Goal: Information Seeking & Learning: Learn about a topic

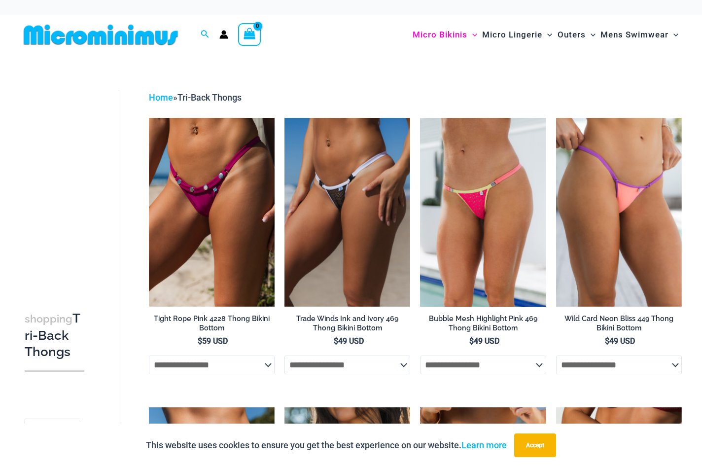
drag, startPoint x: 598, startPoint y: 222, endPoint x: 627, endPoint y: 4, distance: 219.4
drag, startPoint x: 369, startPoint y: 270, endPoint x: 602, endPoint y: 2, distance: 354.5
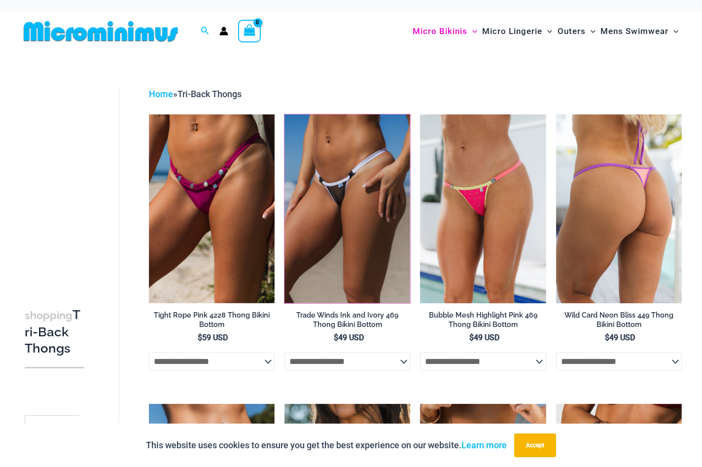
scroll to position [5, 0]
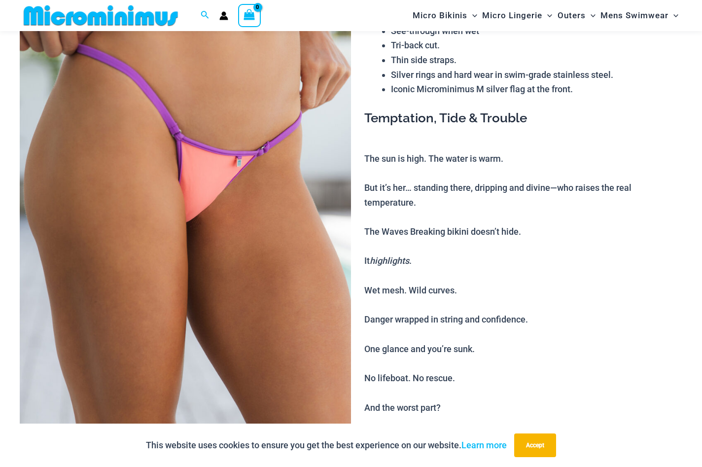
scroll to position [124, 0]
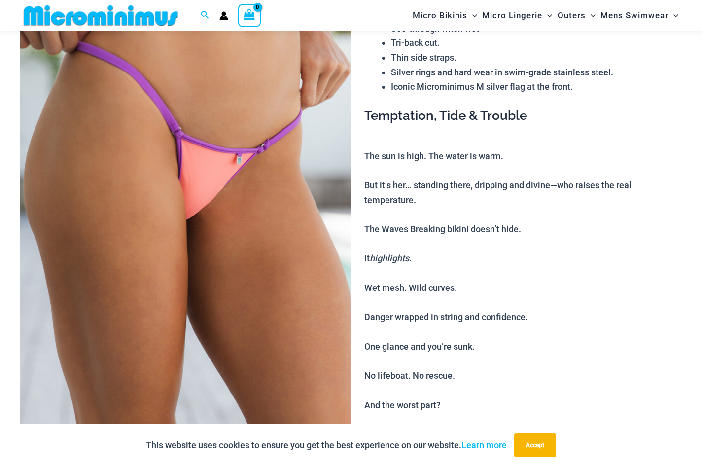
click at [244, 271] on img at bounding box center [185, 217] width 331 height 497
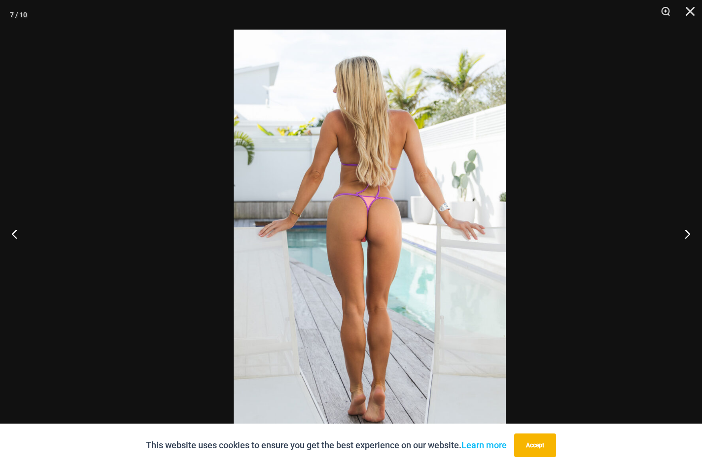
click at [340, 242] on img at bounding box center [370, 234] width 272 height 408
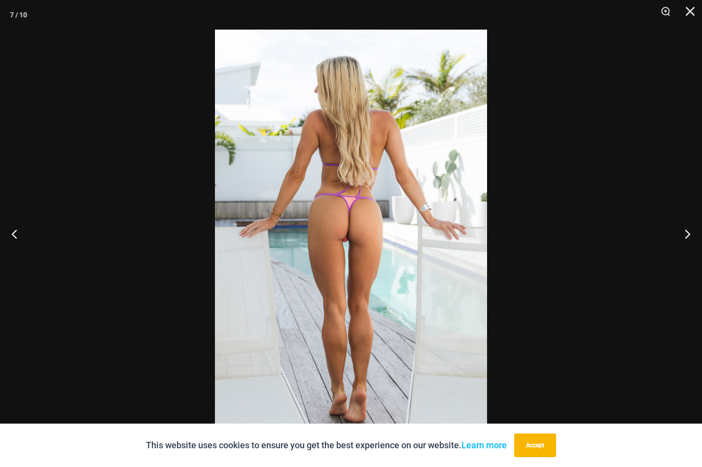
click at [338, 242] on img at bounding box center [351, 234] width 272 height 408
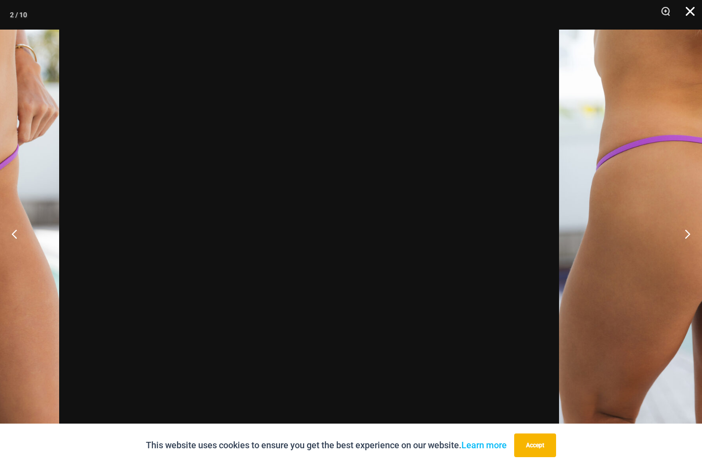
click at [690, 10] on button "Close" at bounding box center [687, 15] width 25 height 30
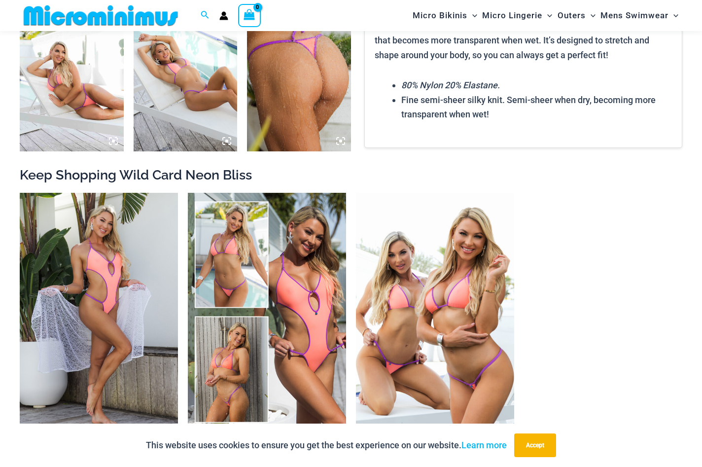
scroll to position [937, 0]
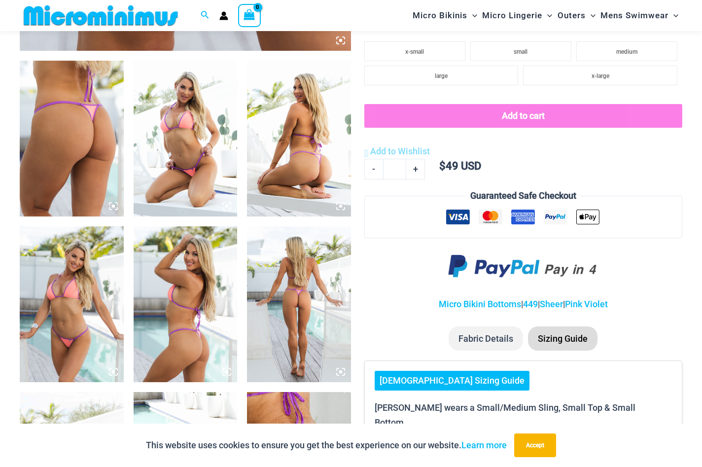
scroll to position [533, 0]
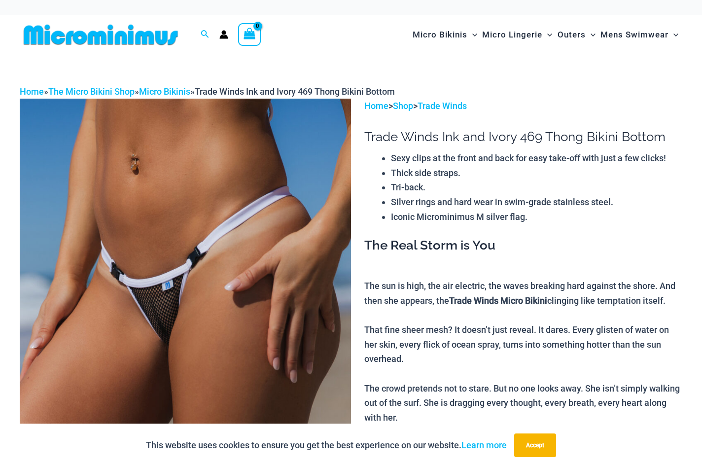
click at [252, 200] on img at bounding box center [185, 347] width 331 height 497
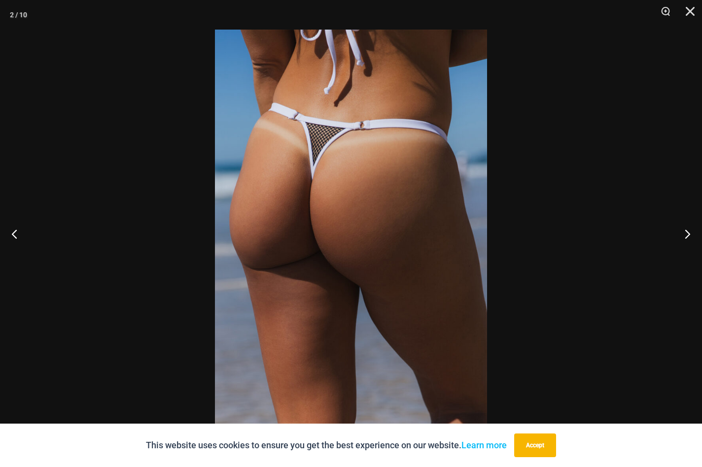
click at [343, 177] on img at bounding box center [351, 234] width 272 height 408
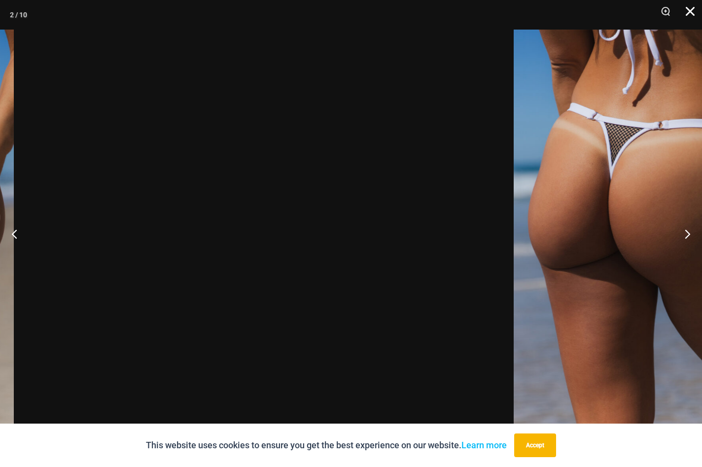
click at [687, 12] on button "Close" at bounding box center [687, 15] width 25 height 30
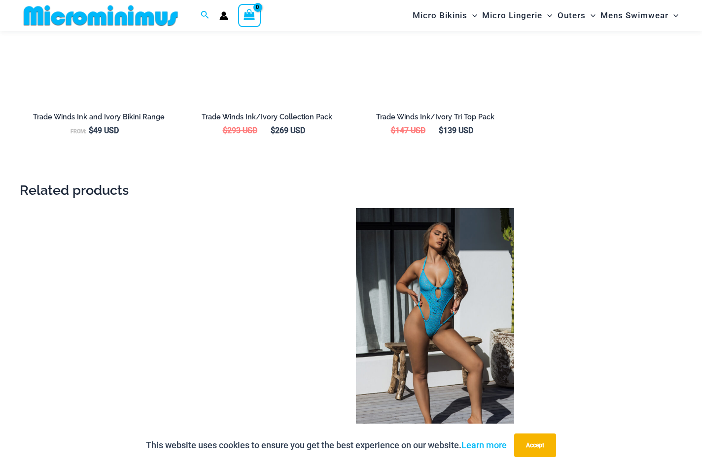
scroll to position [1259, 0]
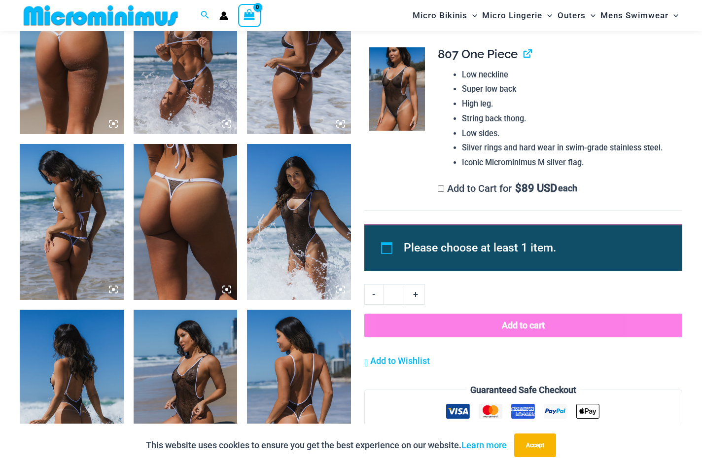
scroll to position [954, 0]
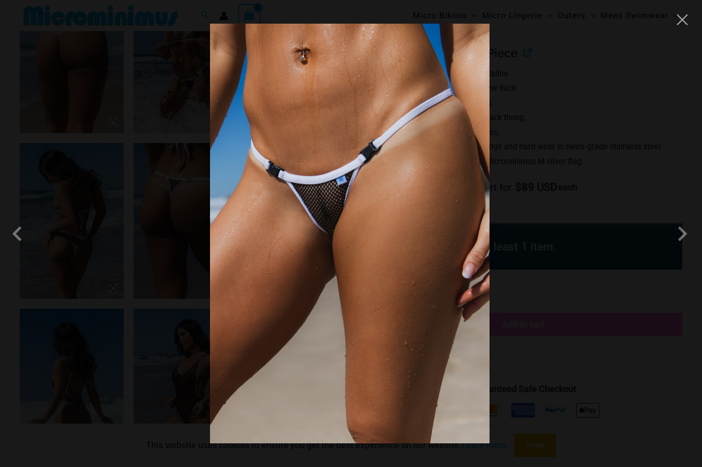
click at [391, 230] on img at bounding box center [350, 234] width 280 height 420
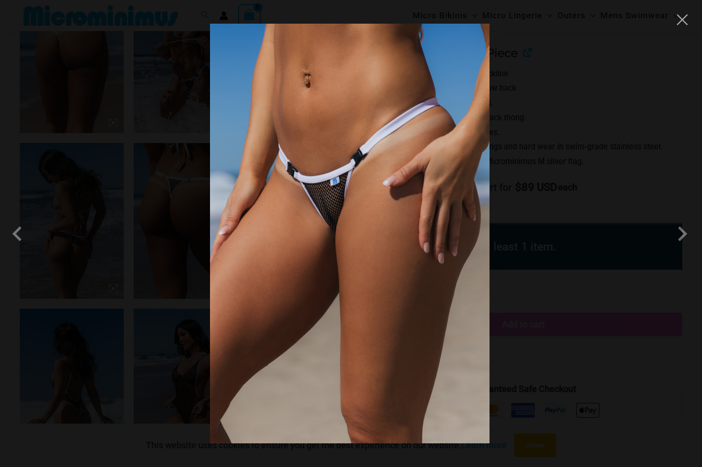
click at [685, 27] on div at bounding box center [351, 233] width 702 height 467
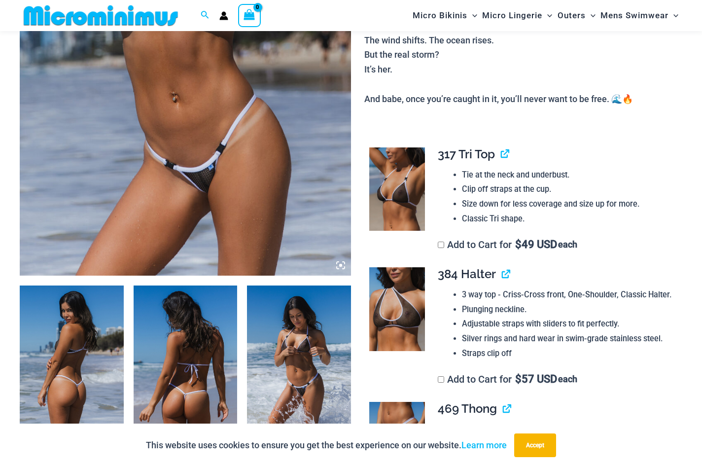
scroll to position [314, 0]
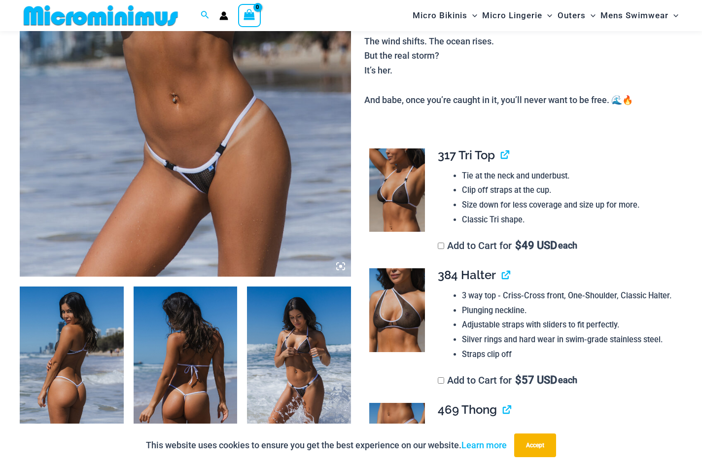
click at [56, 327] on img at bounding box center [72, 365] width 104 height 156
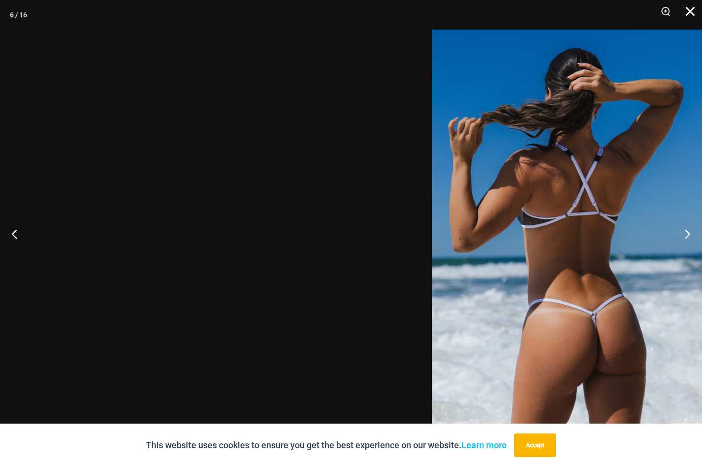
click at [689, 8] on button "Close" at bounding box center [687, 15] width 25 height 30
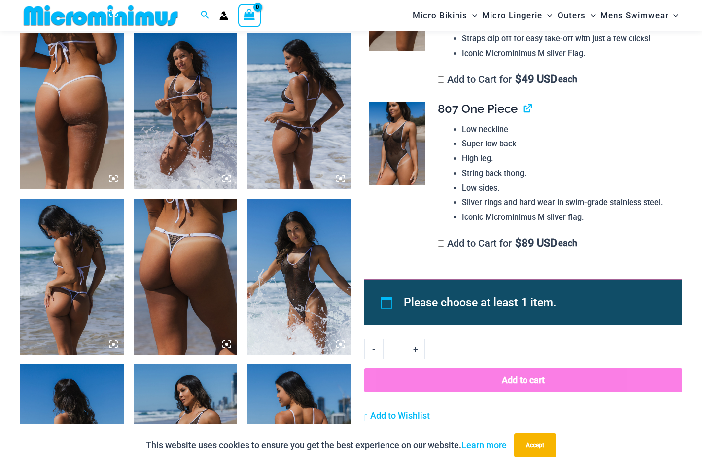
scroll to position [903, 0]
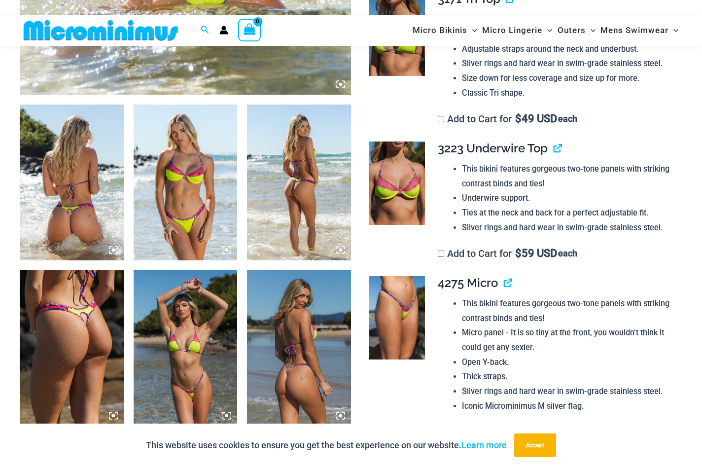
scroll to position [522, 0]
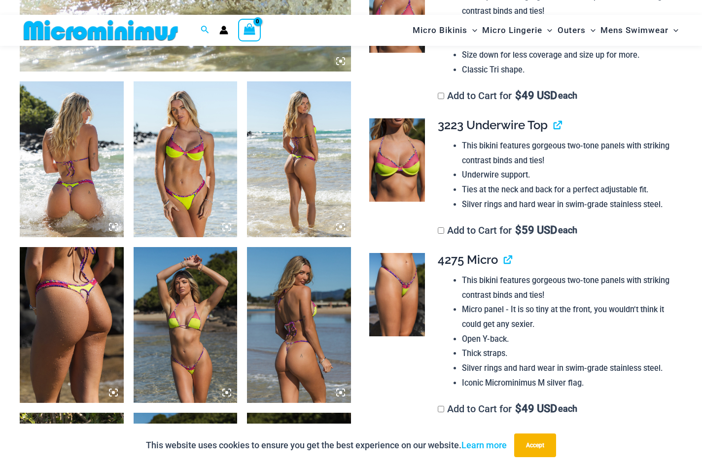
click at [80, 179] on img at bounding box center [72, 159] width 104 height 156
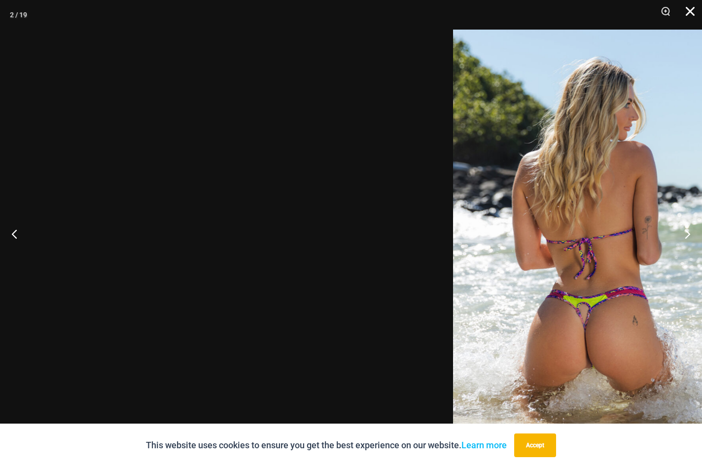
click at [690, 9] on button "Close" at bounding box center [687, 15] width 25 height 30
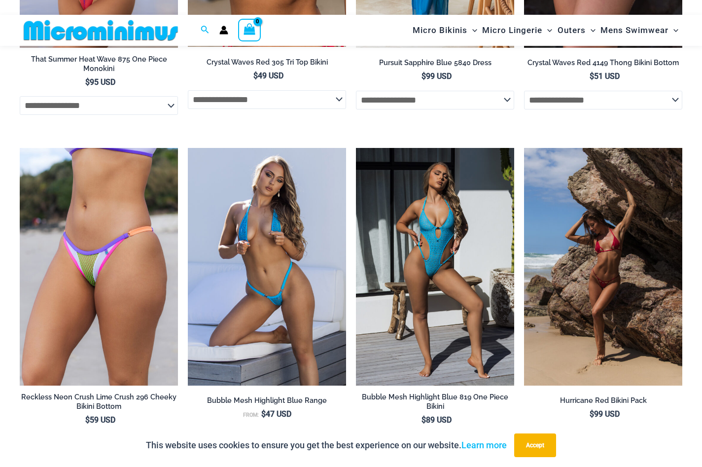
scroll to position [2504, 0]
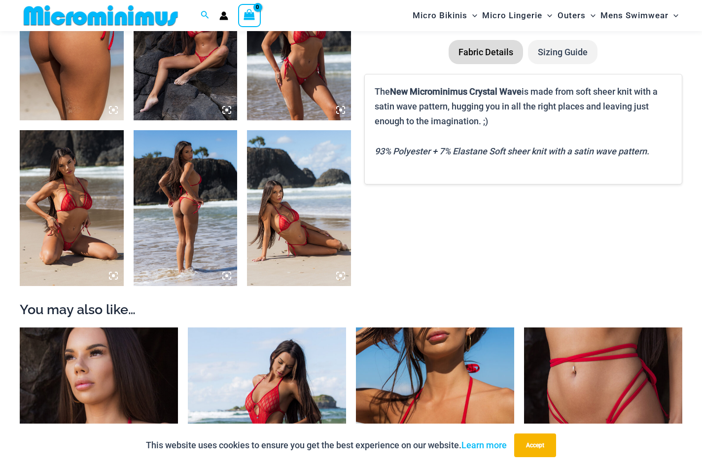
scroll to position [636, 0]
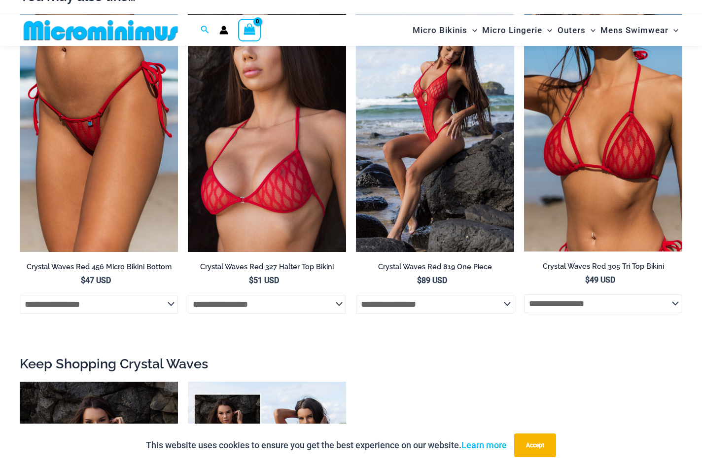
scroll to position [954, 0]
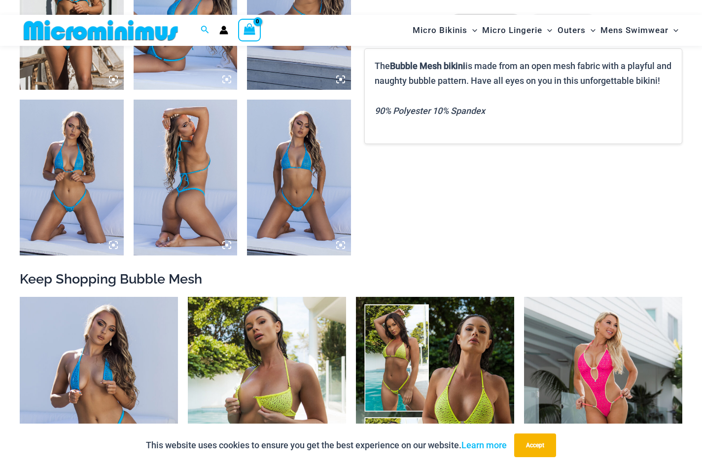
scroll to position [669, 0]
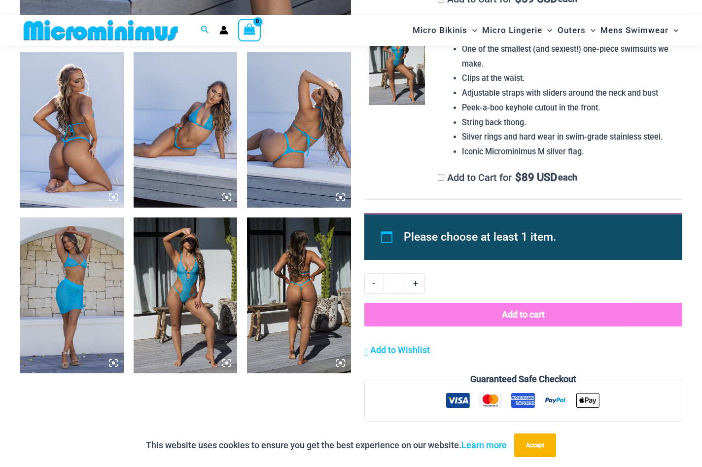
scroll to position [550, 0]
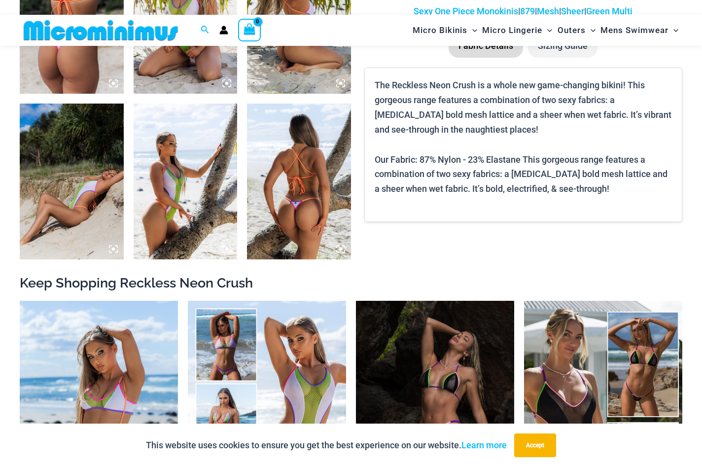
scroll to position [667, 0]
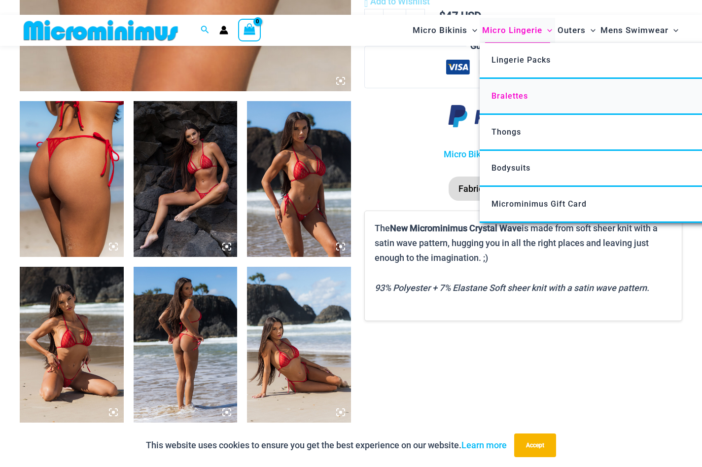
scroll to position [501, 0]
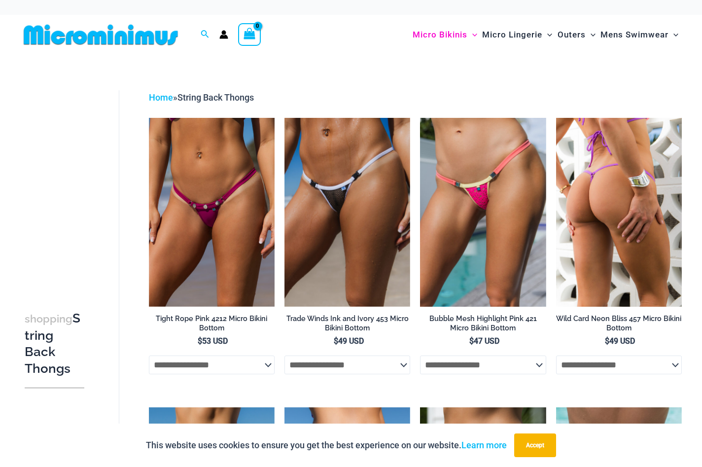
click at [607, 257] on img at bounding box center [619, 212] width 126 height 189
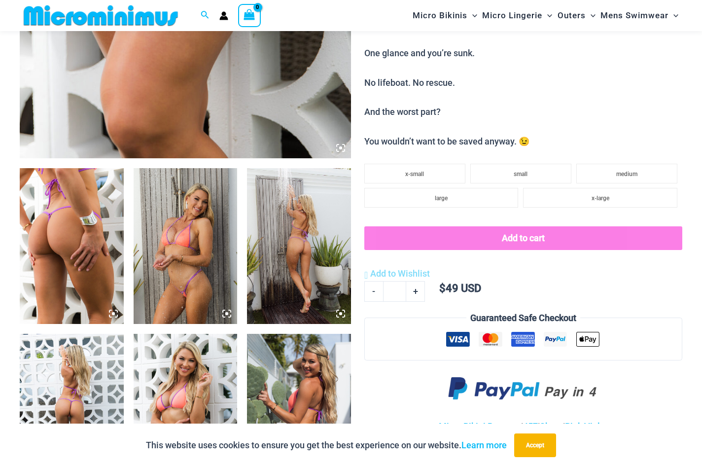
scroll to position [475, 0]
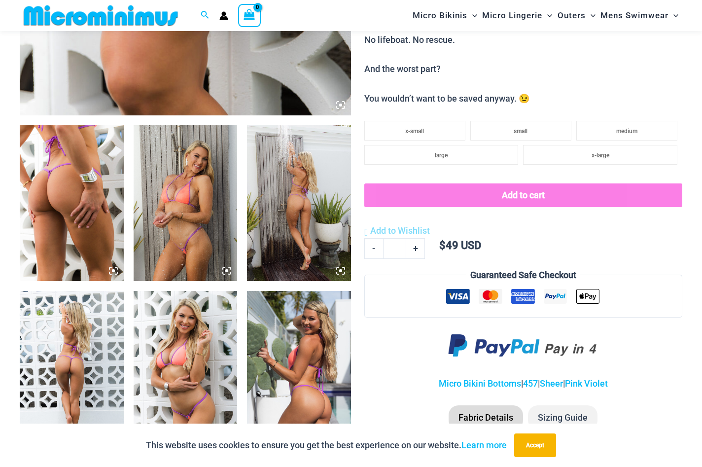
click at [84, 197] on img at bounding box center [72, 203] width 104 height 156
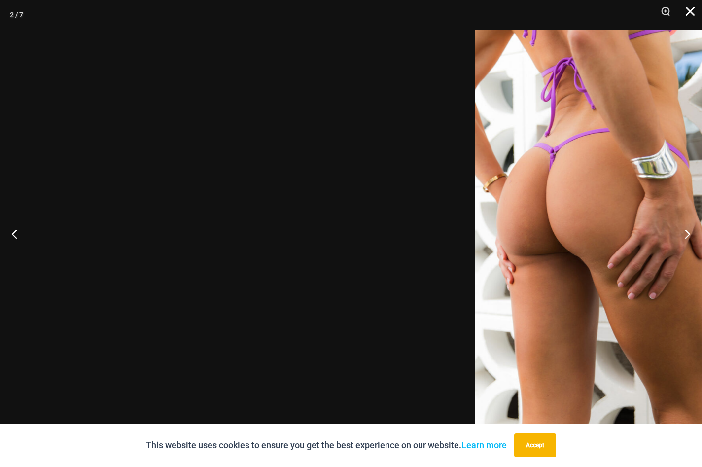
click at [688, 7] on button "Close" at bounding box center [687, 15] width 25 height 30
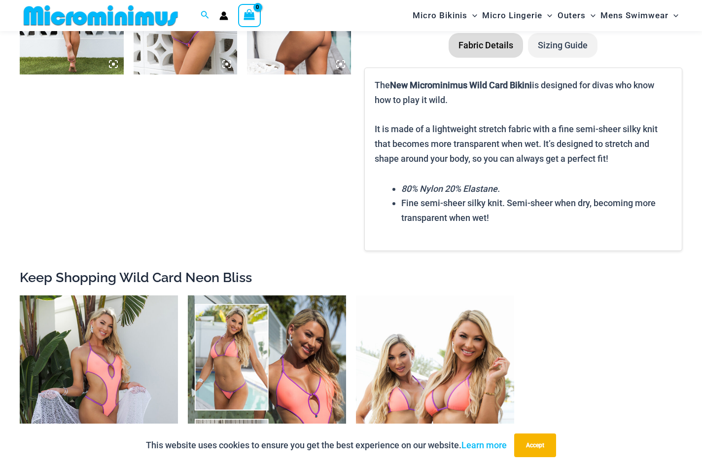
scroll to position [837, 0]
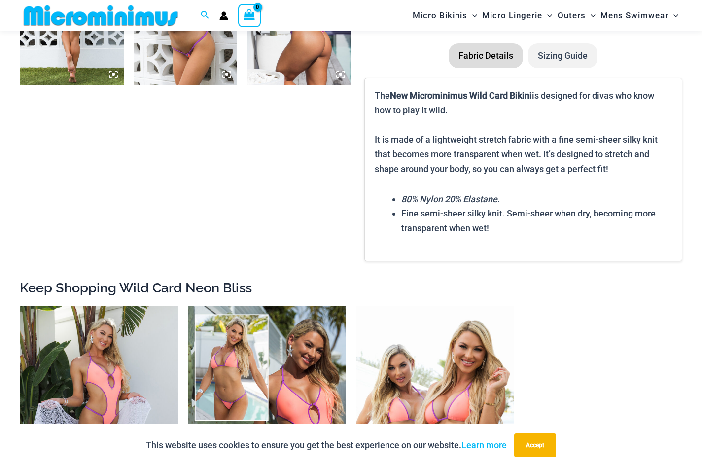
click at [566, 68] on li "Sizing Guide" at bounding box center [563, 55] width 70 height 25
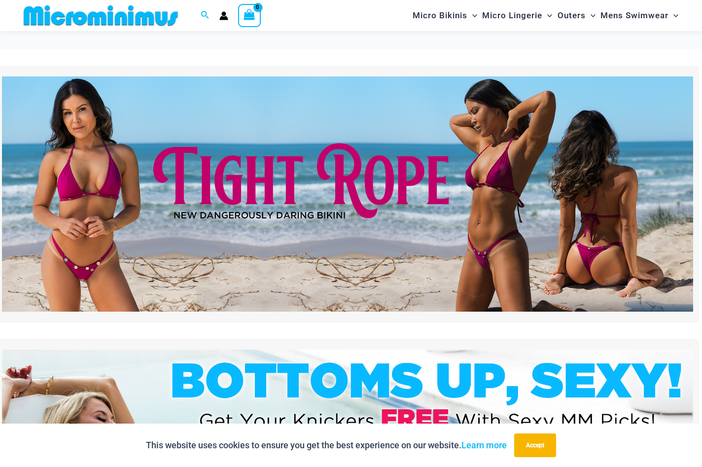
scroll to position [3001, 0]
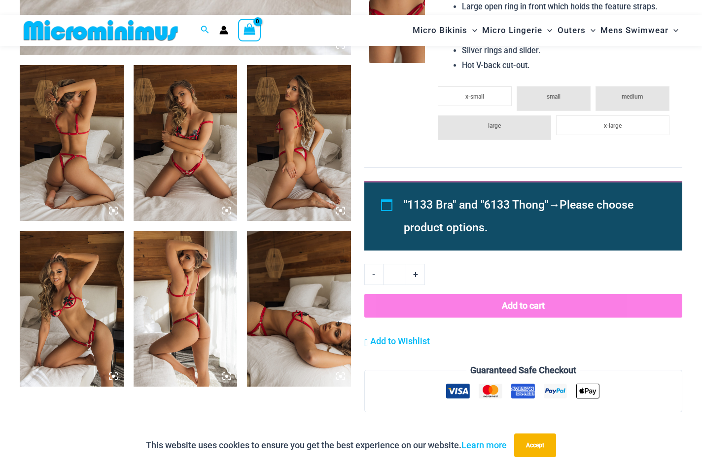
scroll to position [536, 0]
